Goal: Find contact information: Find contact information

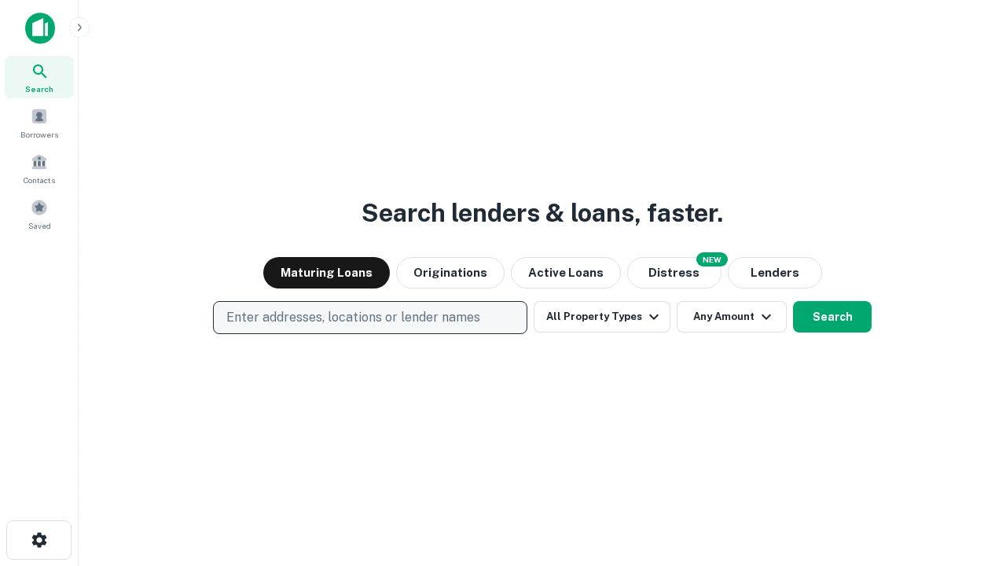
click at [369, 317] on p "Enter addresses, locations or lender names" at bounding box center [353, 317] width 254 height 19
type input "**********"
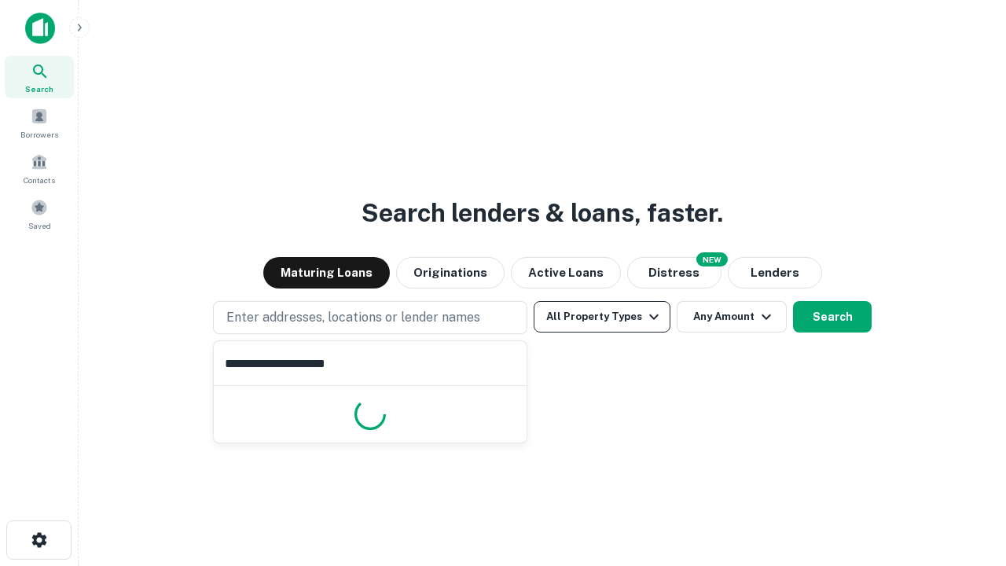
click at [602, 317] on button "All Property Types" at bounding box center [602, 316] width 137 height 31
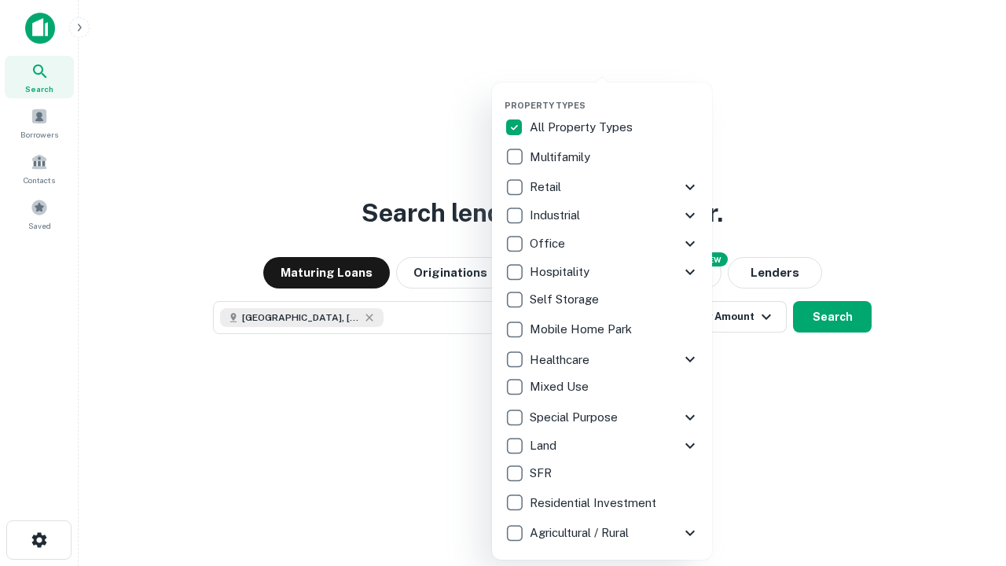
click at [615, 95] on button "button" at bounding box center [615, 95] width 220 height 1
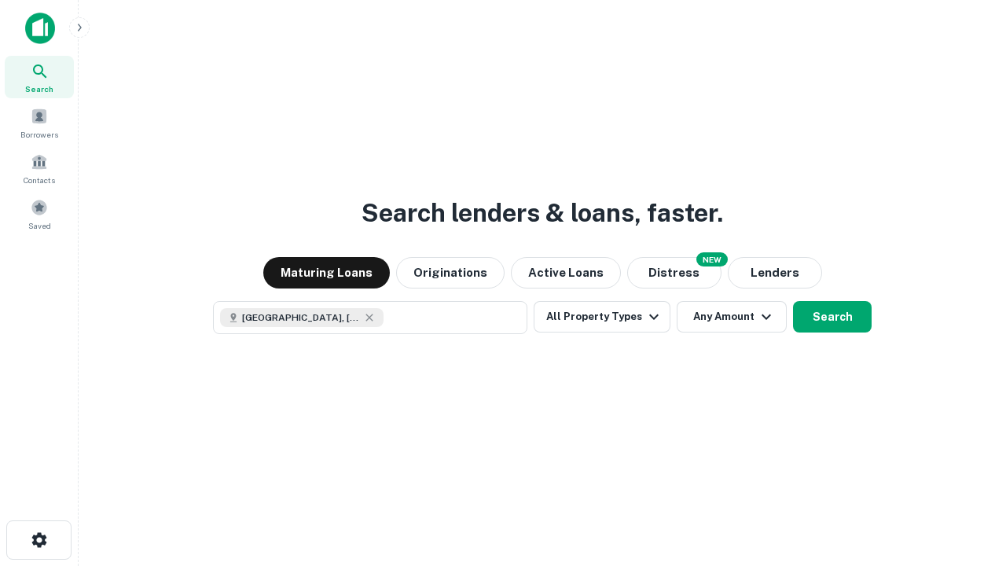
scroll to position [25, 0]
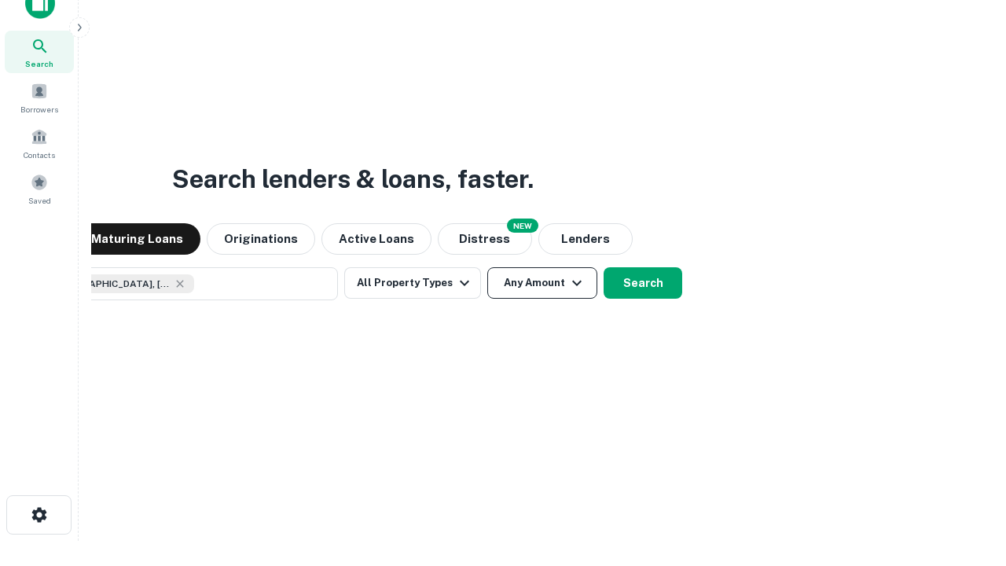
click at [487, 267] on button "Any Amount" at bounding box center [542, 282] width 110 height 31
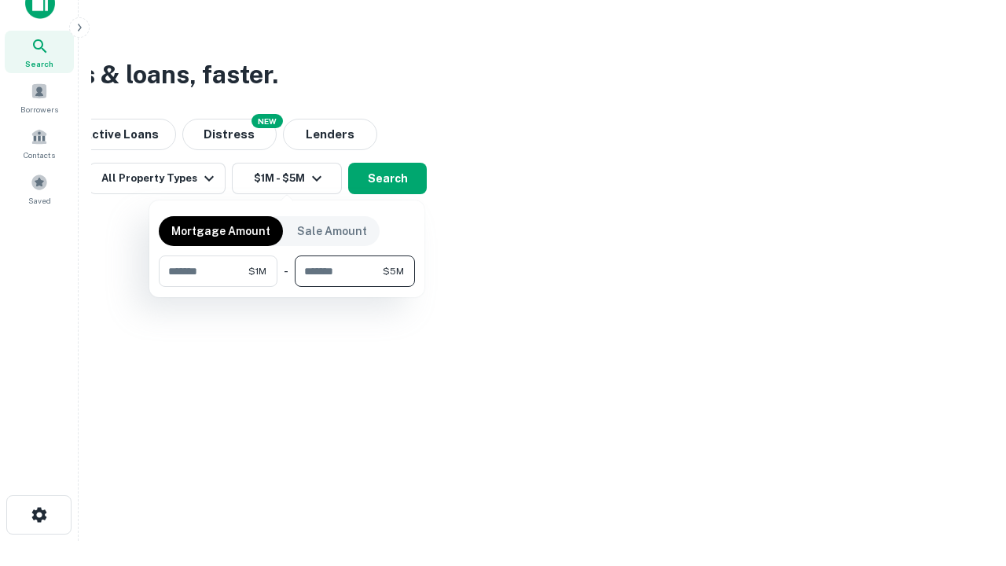
type input "*******"
click at [287, 287] on button "button" at bounding box center [287, 287] width 256 height 1
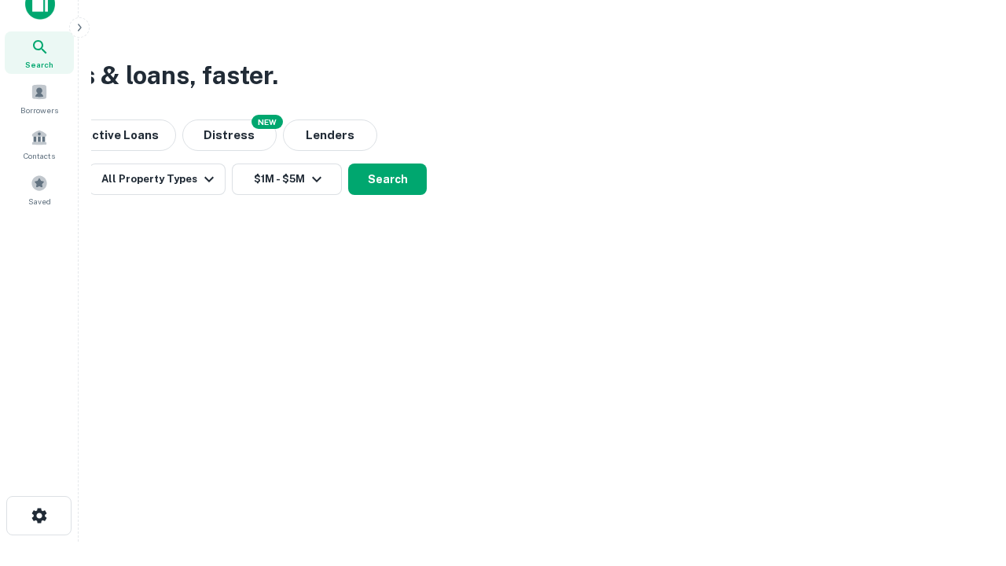
scroll to position [9, 290]
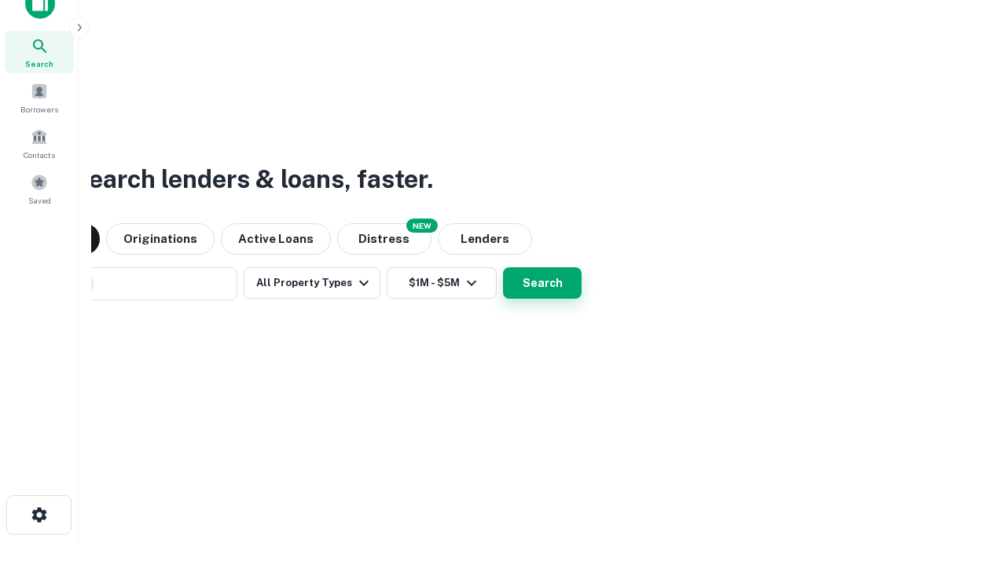
click at [503, 267] on button "Search" at bounding box center [542, 282] width 79 height 31
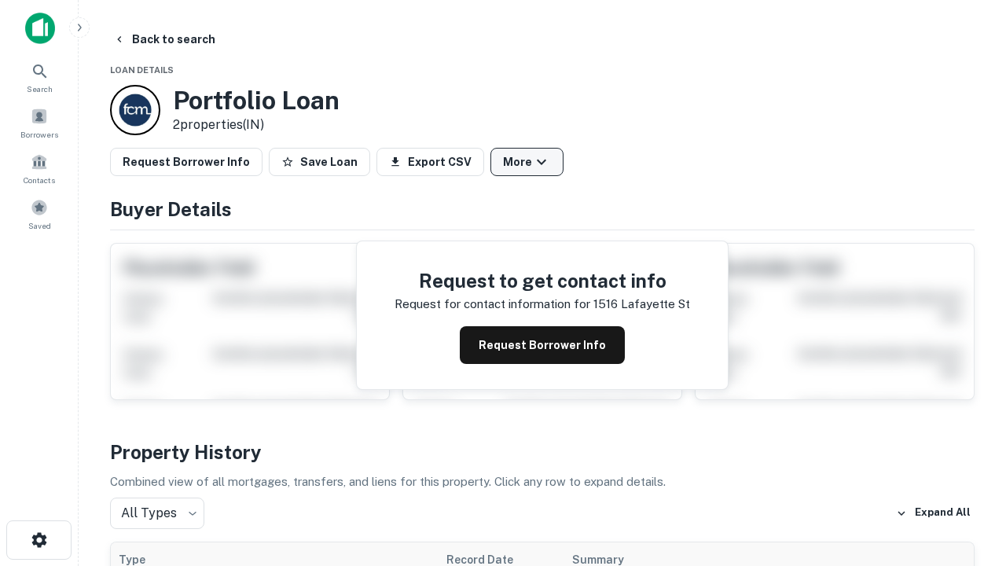
click at [527, 162] on button "More" at bounding box center [526, 162] width 73 height 28
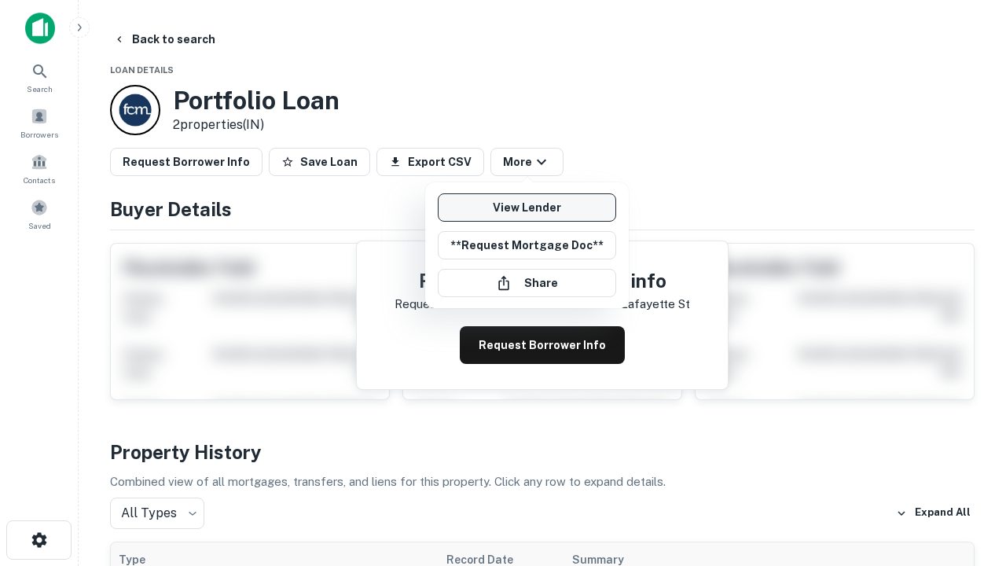
click at [527, 207] on link "View Lender" at bounding box center [527, 207] width 178 height 28
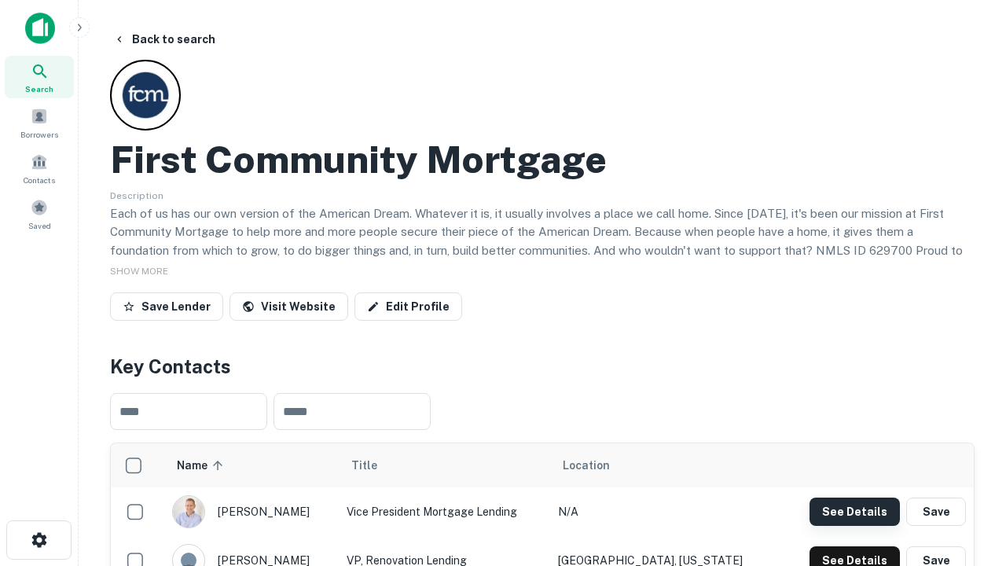
click at [854, 511] on button "See Details" at bounding box center [854, 511] width 90 height 28
click at [39, 540] on icon "button" at bounding box center [39, 539] width 19 height 19
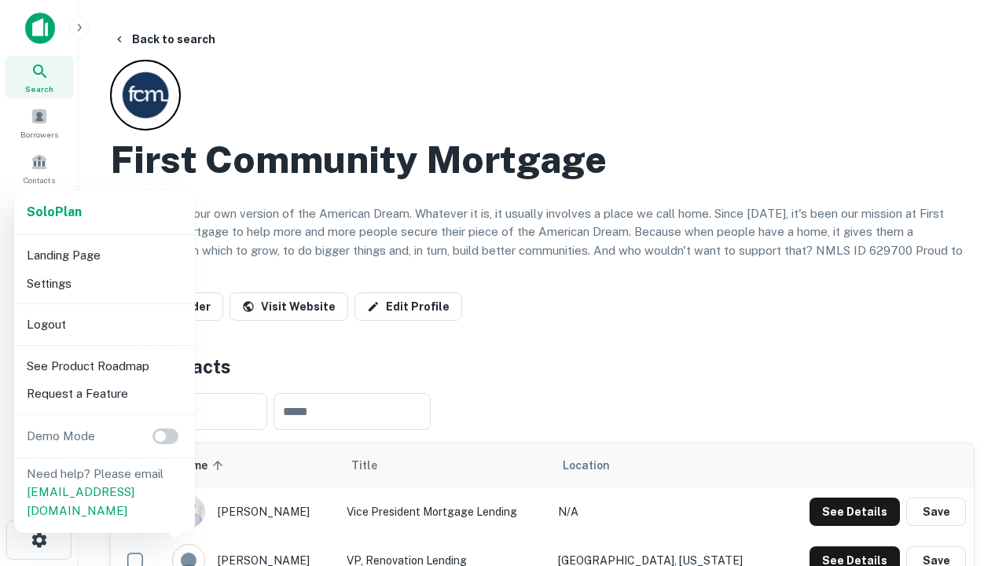
click at [104, 324] on li "Logout" at bounding box center [104, 324] width 168 height 28
